Goal: Find specific page/section: Find specific page/section

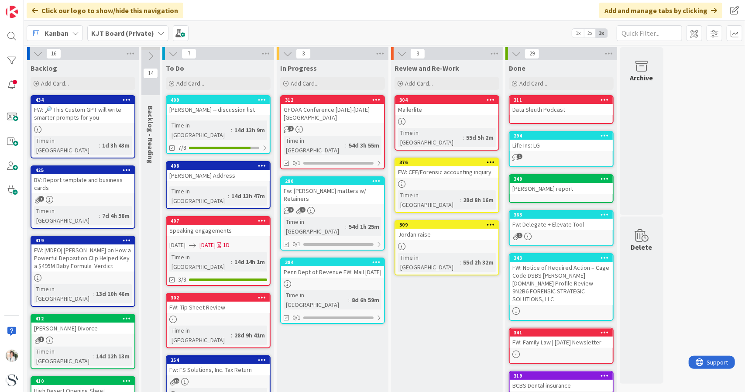
click at [221, 112] on div "Lindsay -- discussion list" at bounding box center [218, 109] width 103 height 11
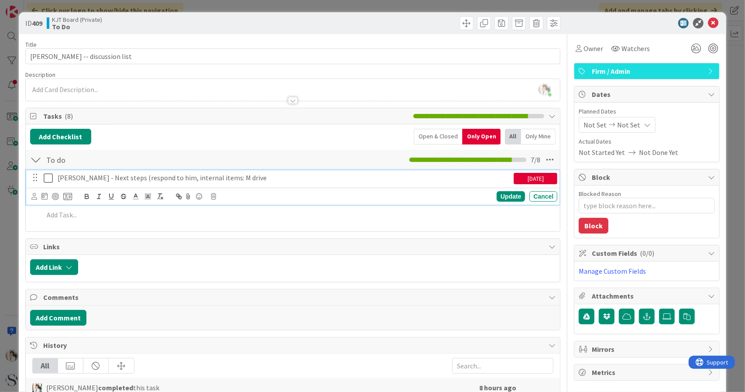
click at [51, 180] on icon at bounding box center [50, 178] width 13 height 10
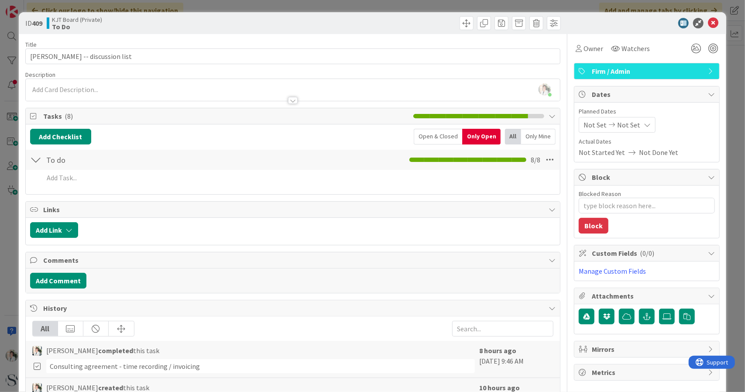
type textarea "x"
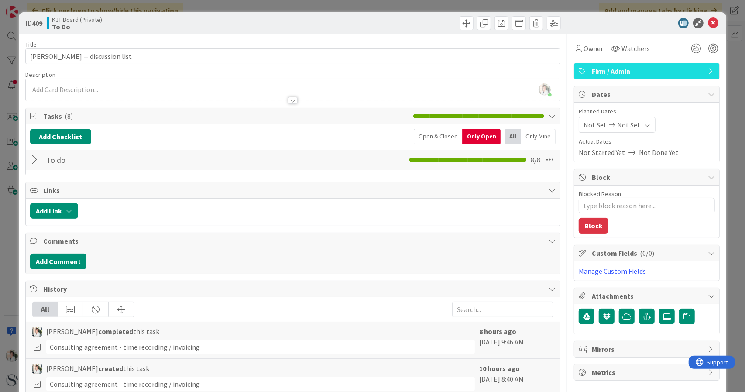
click at [33, 159] on div at bounding box center [35, 160] width 11 height 16
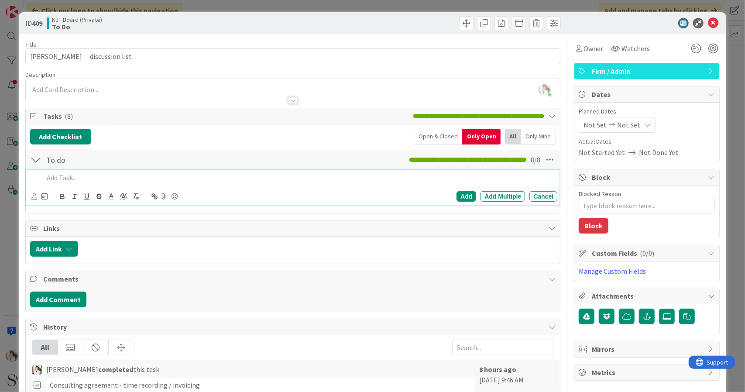
click at [64, 177] on p at bounding box center [299, 178] width 511 height 10
click at [457, 196] on div "Add" at bounding box center [467, 196] width 20 height 10
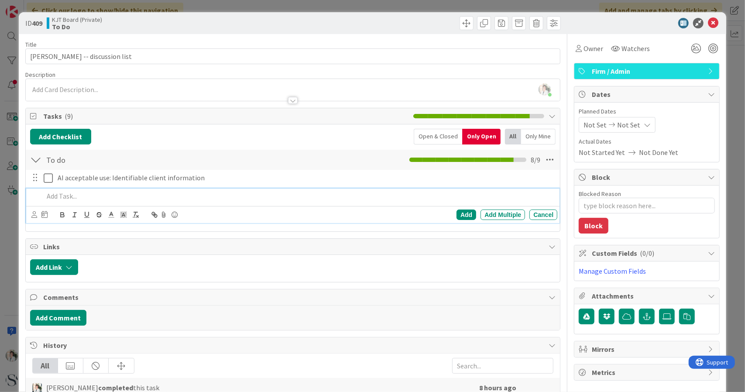
click at [61, 197] on p at bounding box center [299, 196] width 511 height 10
click at [457, 213] on div "Add" at bounding box center [467, 214] width 20 height 10
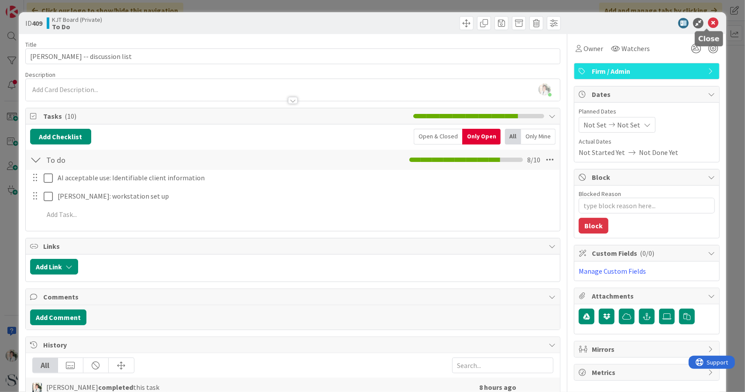
click at [708, 21] on icon at bounding box center [713, 23] width 10 height 10
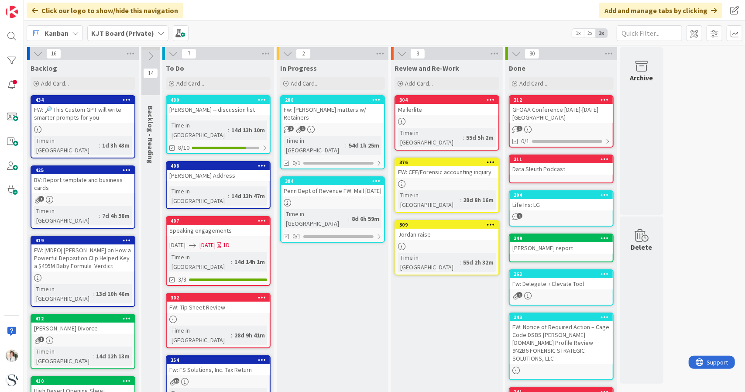
click at [444, 166] on div "FW: CFF/Forensic accounting inquiry" at bounding box center [446, 171] width 103 height 11
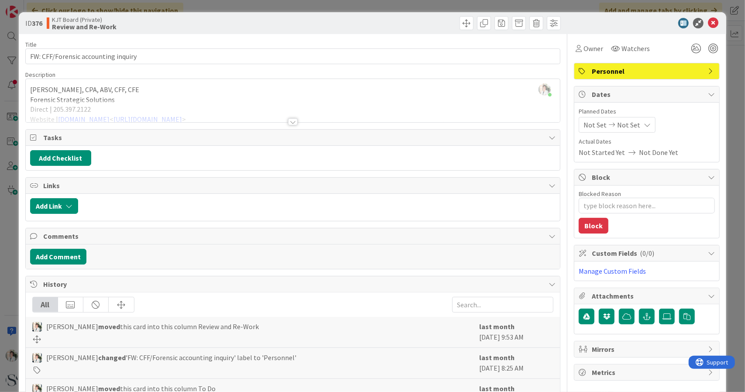
click at [288, 120] on div at bounding box center [293, 121] width 10 height 7
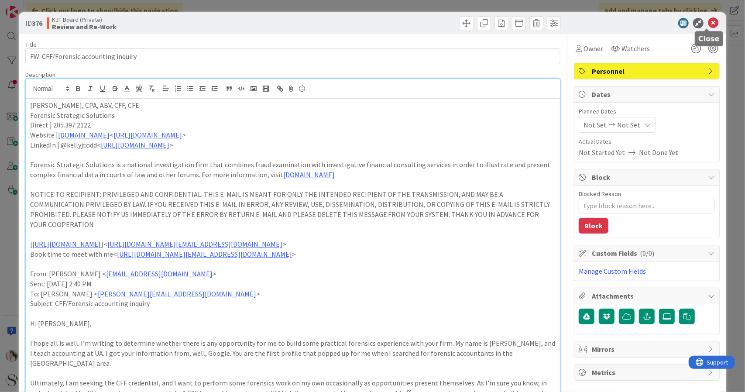
click at [709, 23] on icon at bounding box center [713, 23] width 10 height 10
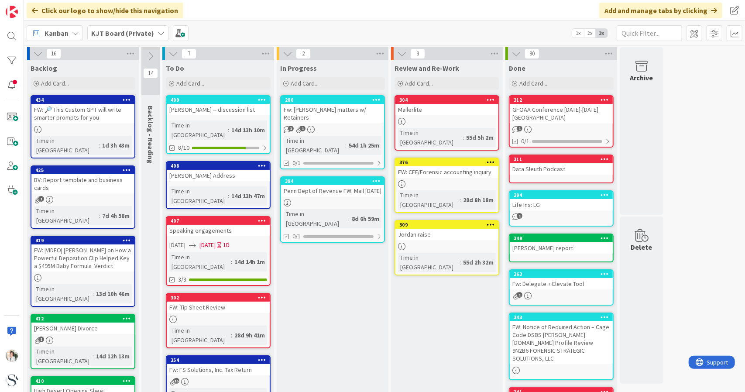
click at [428, 166] on div "FW: CFF/Forensic accounting inquiry" at bounding box center [446, 171] width 103 height 11
type textarea "x"
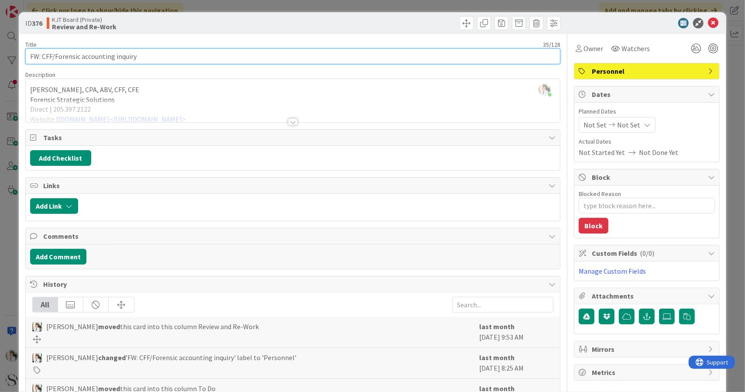
drag, startPoint x: 145, startPoint y: 55, endPoint x: 0, endPoint y: 58, distance: 144.9
click at [0, 58] on div "ID 376 KJT Board (Private) Review and Re-Work Title 35 / 128 FW: CFF/Forensic a…" at bounding box center [372, 196] width 745 height 392
type input "Zach Chism"
type textarea "x"
type input "Zach Chism"
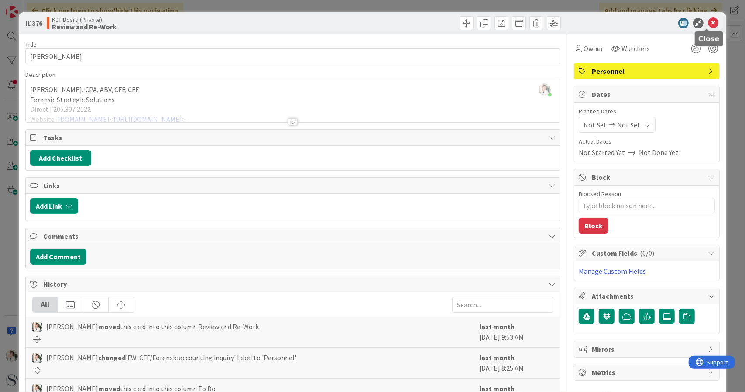
click at [708, 24] on icon at bounding box center [713, 23] width 10 height 10
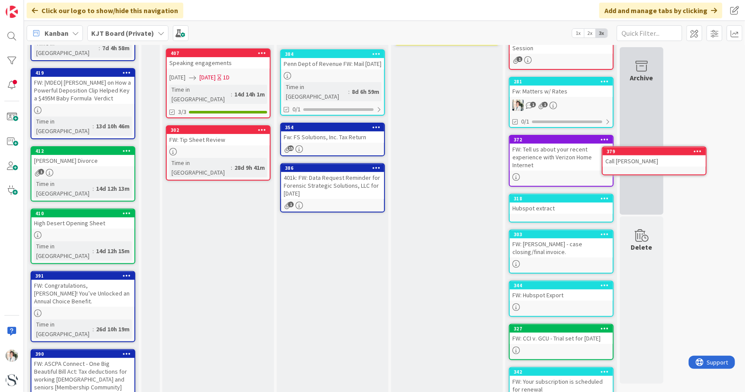
scroll to position [167, 0]
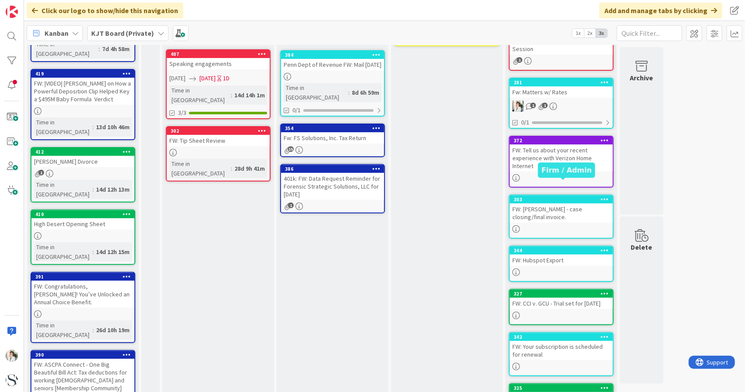
click at [544, 196] on div "303" at bounding box center [563, 199] width 99 height 6
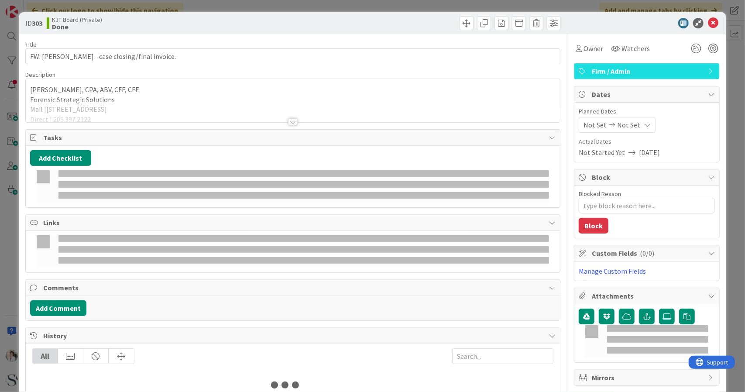
type textarea "x"
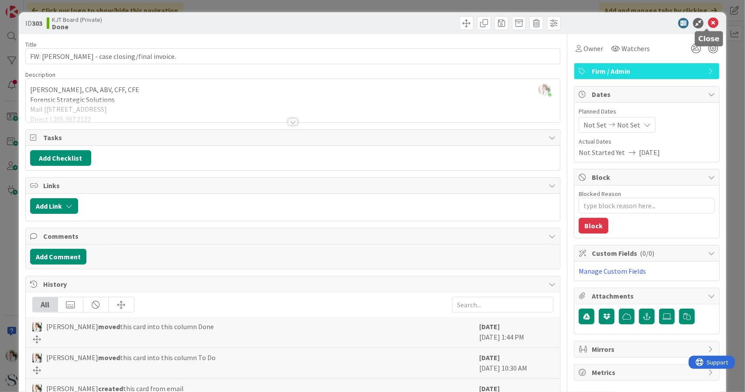
click at [708, 24] on icon at bounding box center [713, 23] width 10 height 10
